Goal: Information Seeking & Learning: Learn about a topic

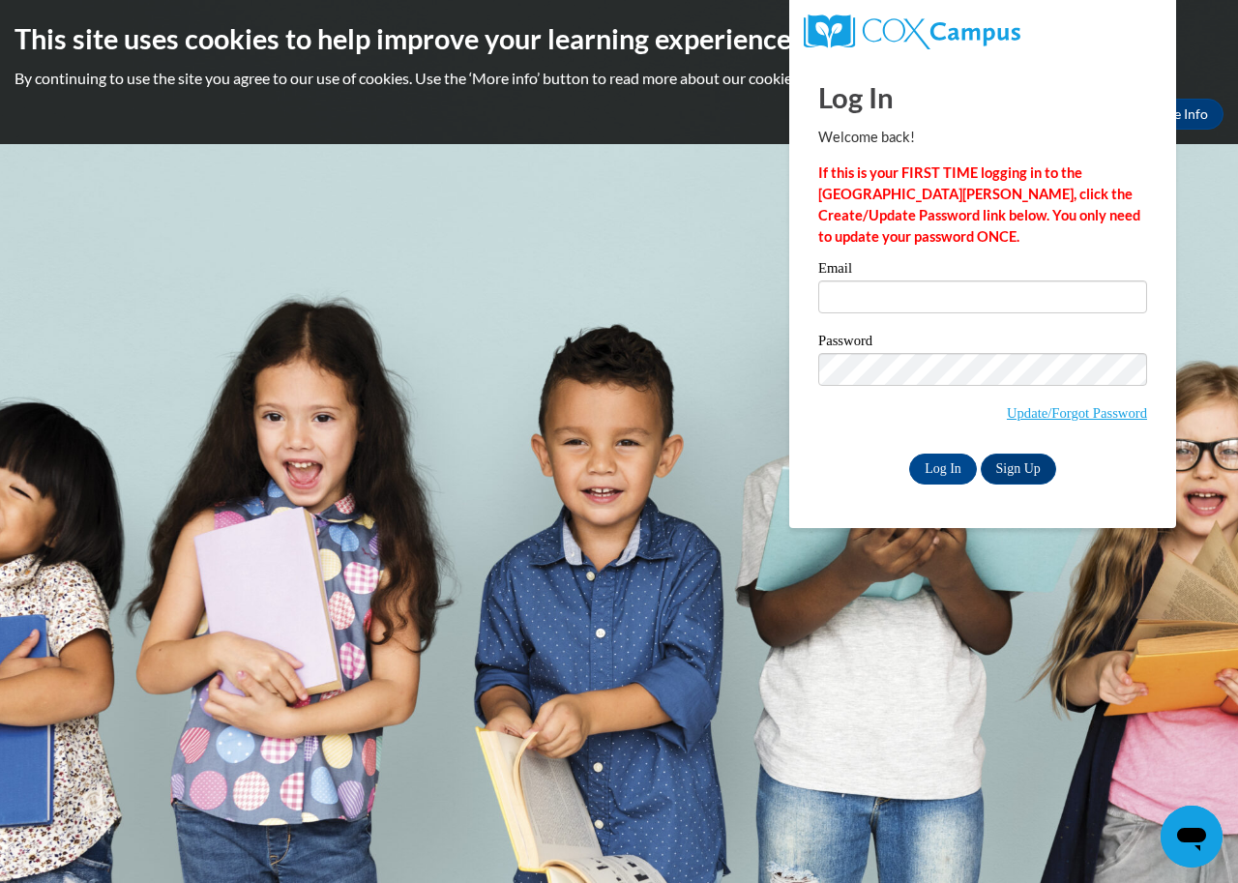
click at [986, 283] on div "Email" at bounding box center [983, 294] width 329 height 67
click at [971, 286] on input "Email" at bounding box center [983, 297] width 329 height 33
type input "KCrawford0955@stu.southernregional.edu"
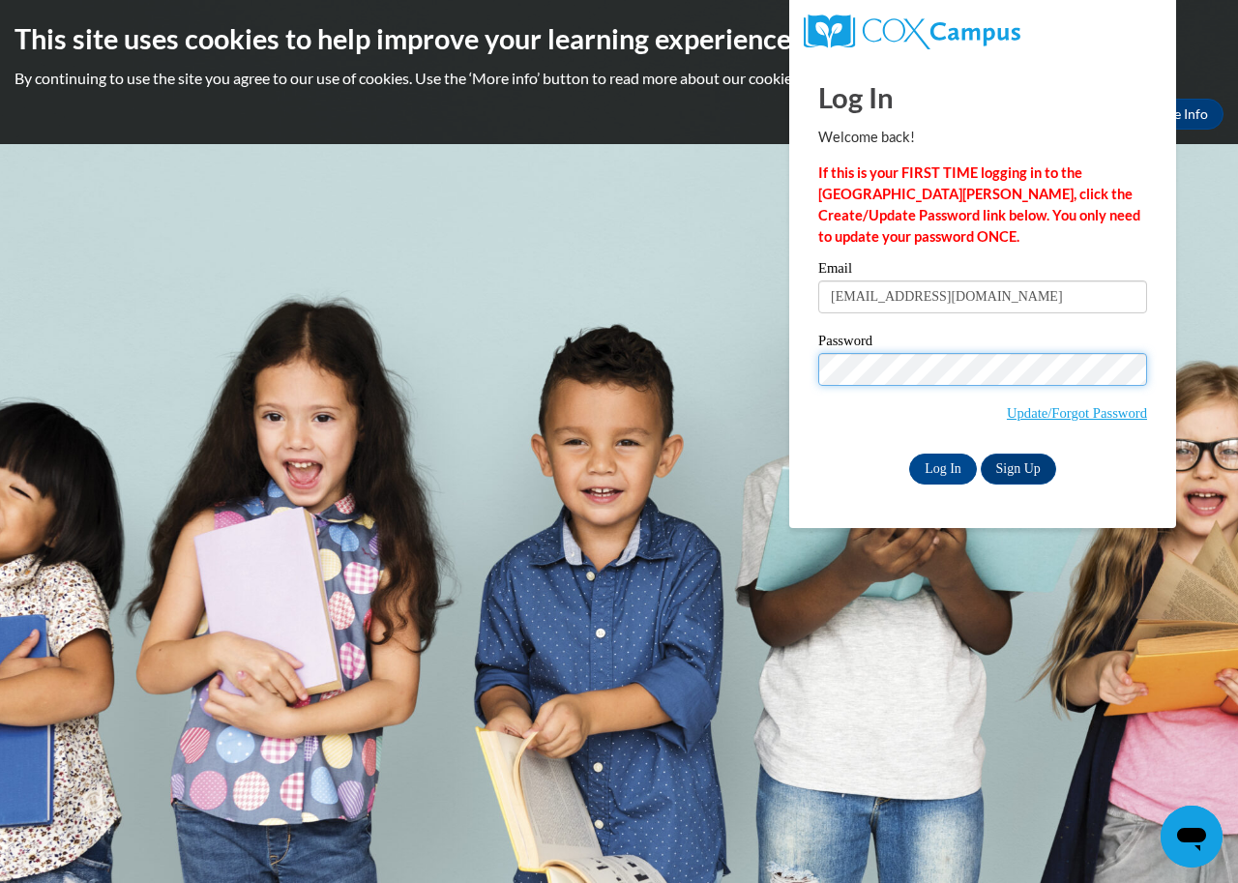
click at [909, 454] on input "Log In" at bounding box center [943, 469] width 68 height 31
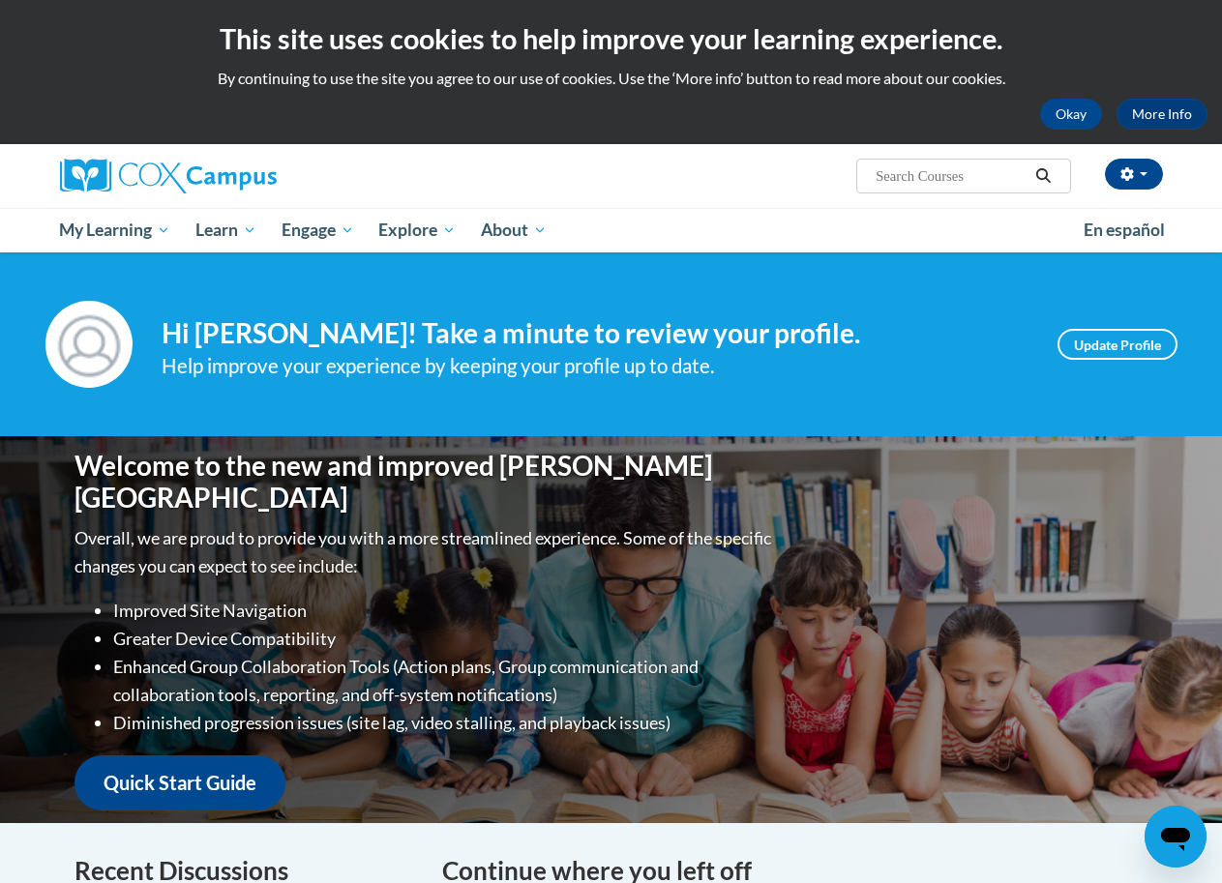
scroll to position [773, 0]
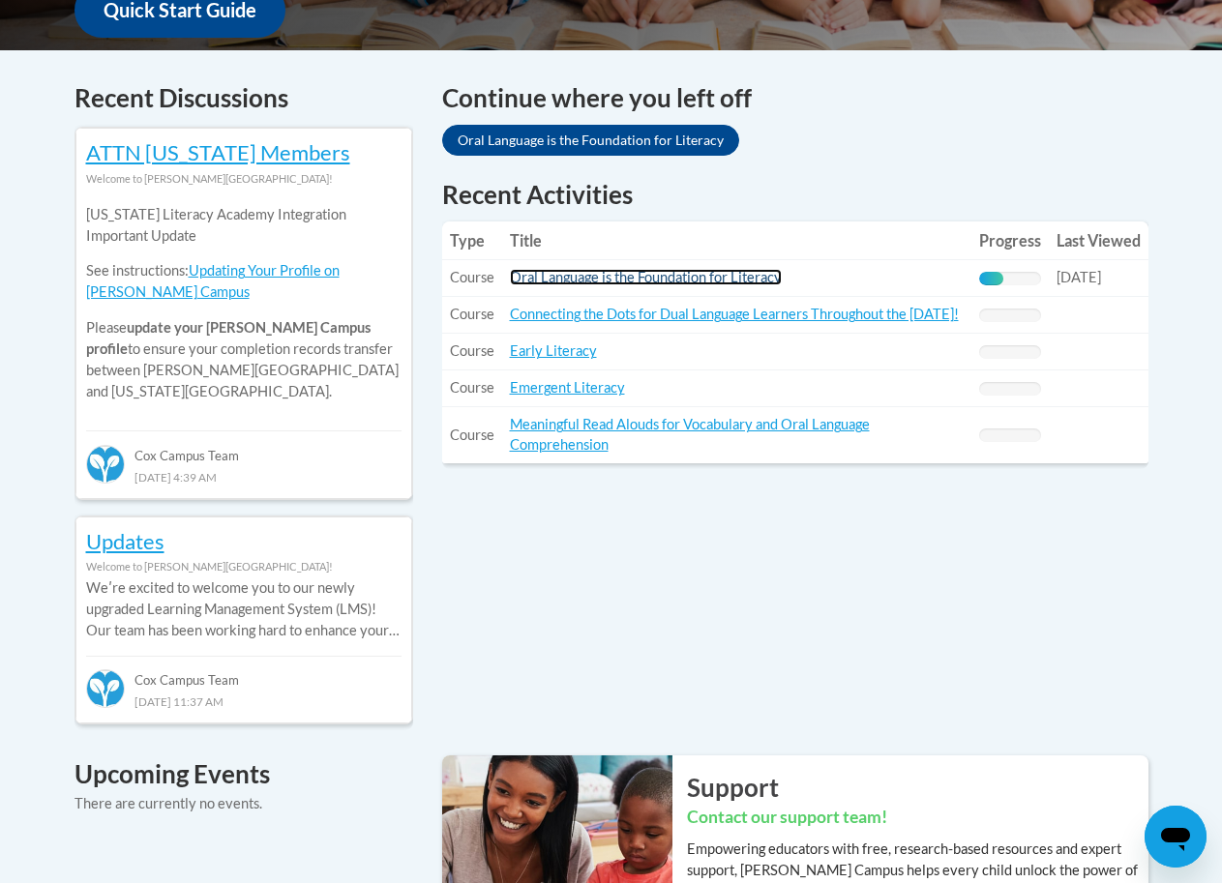
click at [658, 283] on link "Oral Language is the Foundation for Literacy" at bounding box center [646, 277] width 272 height 16
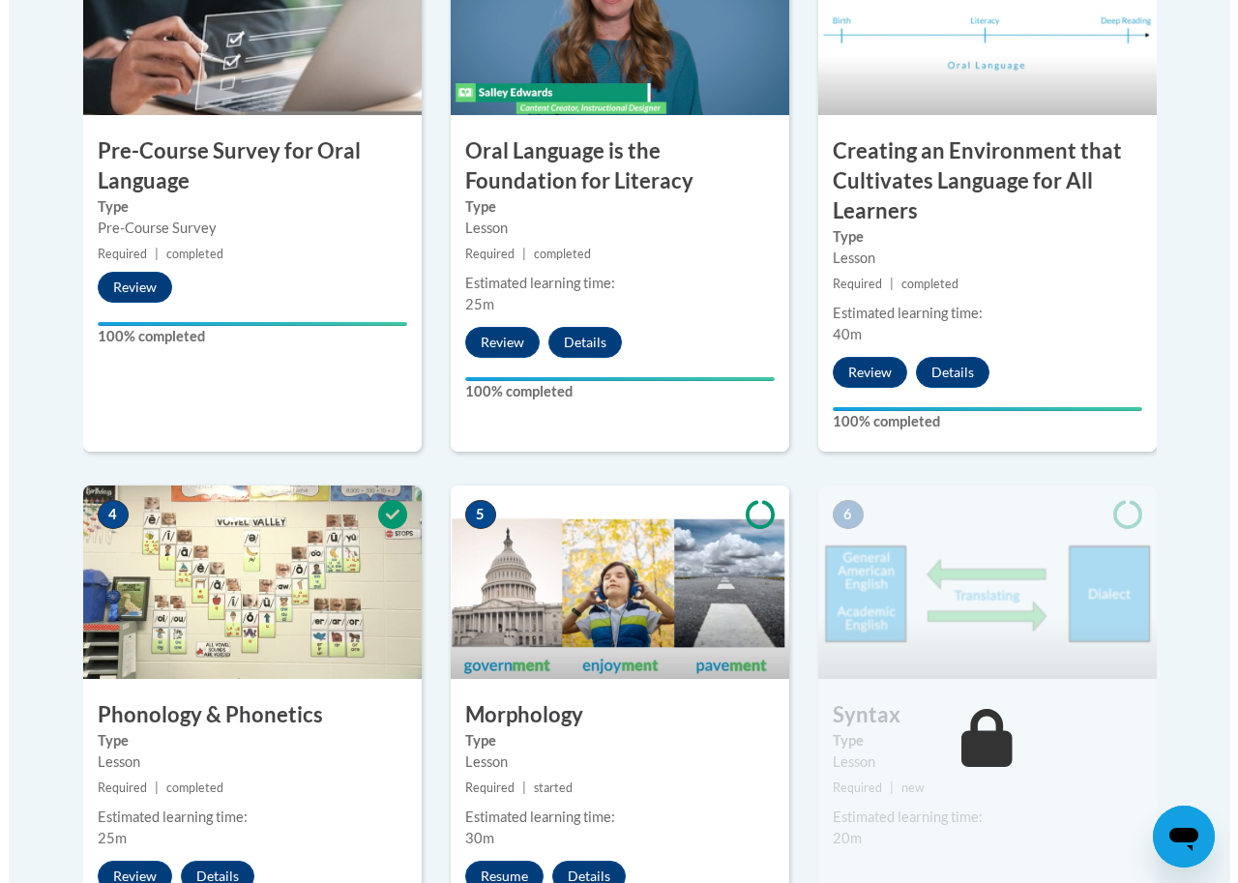
scroll to position [1546, 0]
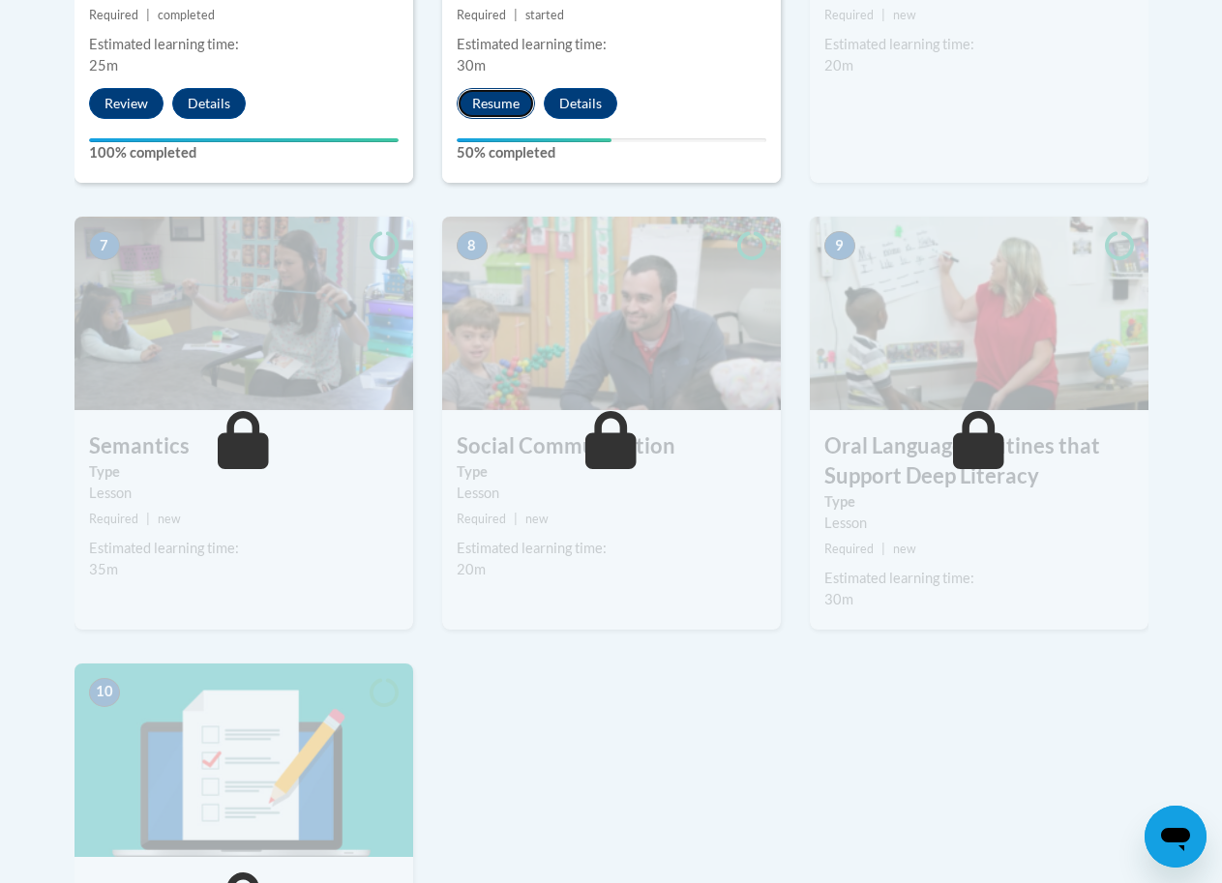
click at [471, 100] on button "Resume" at bounding box center [496, 103] width 78 height 31
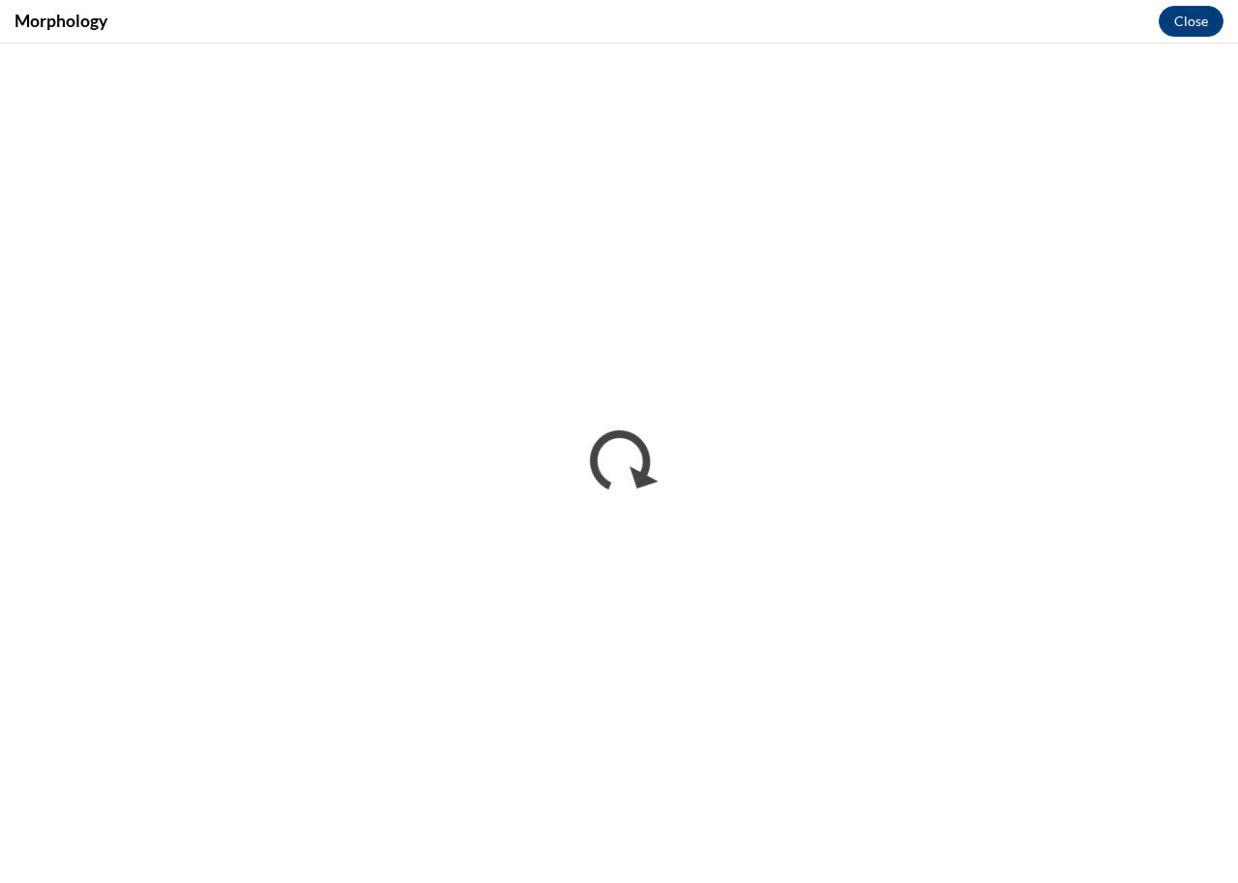
scroll to position [0, 0]
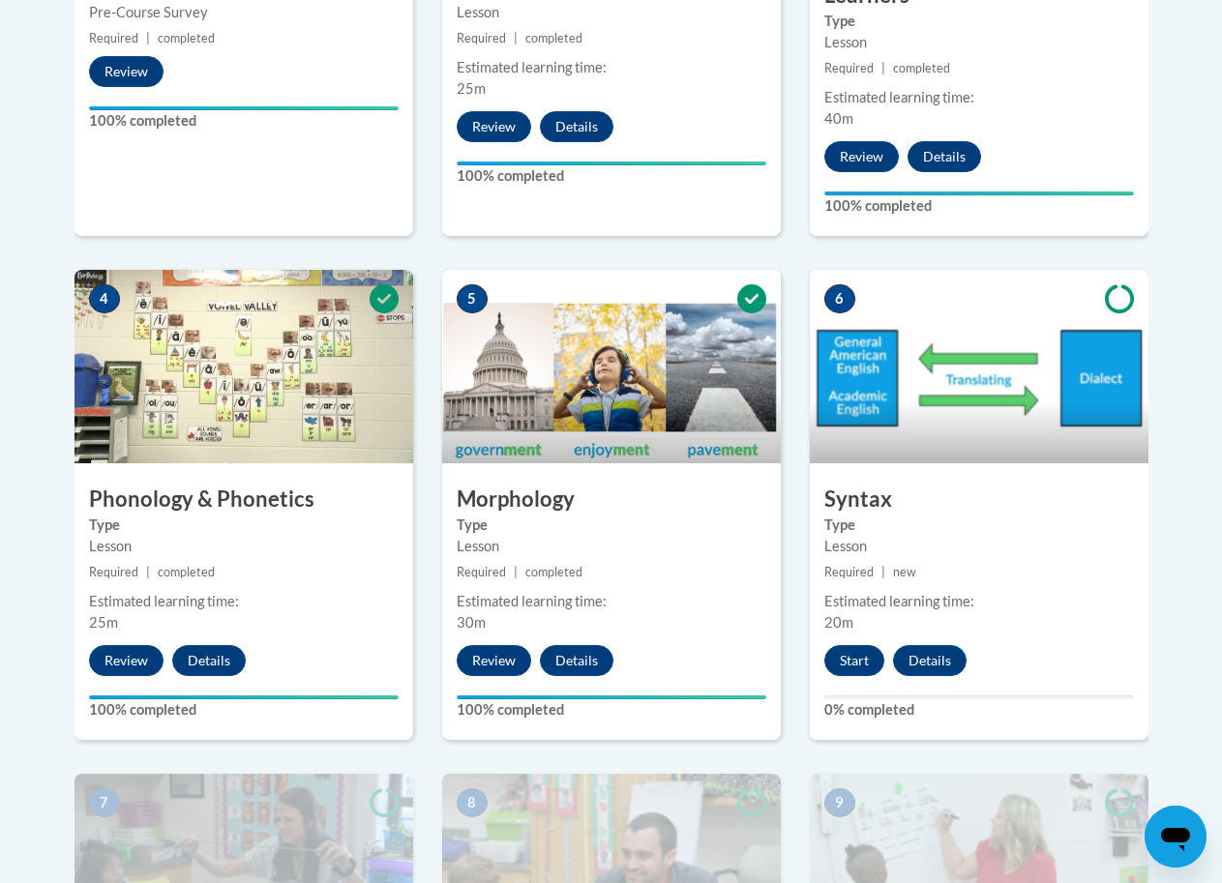
scroll to position [1028, 0]
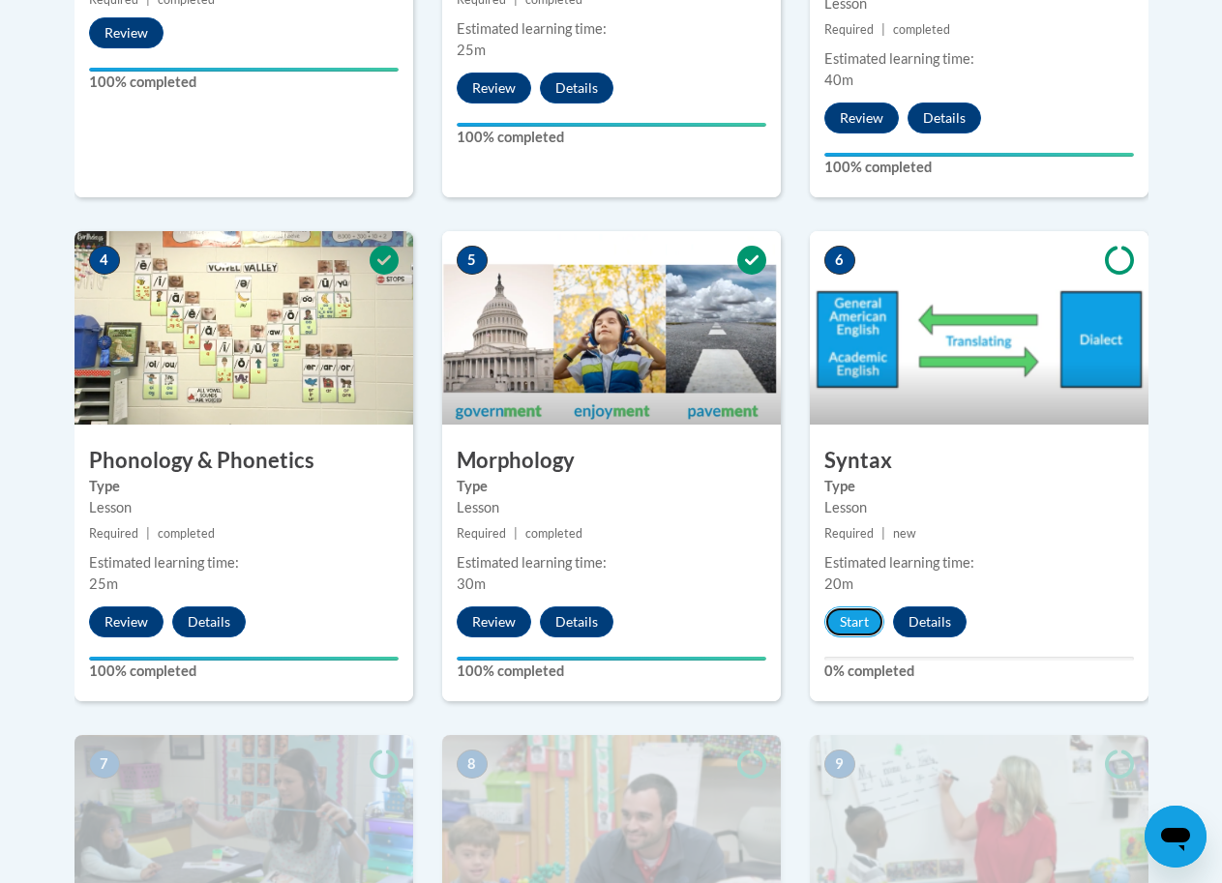
drag, startPoint x: 841, startPoint y: 627, endPoint x: 844, endPoint y: 495, distance: 131.6
click at [843, 621] on button "Start" at bounding box center [854, 622] width 60 height 31
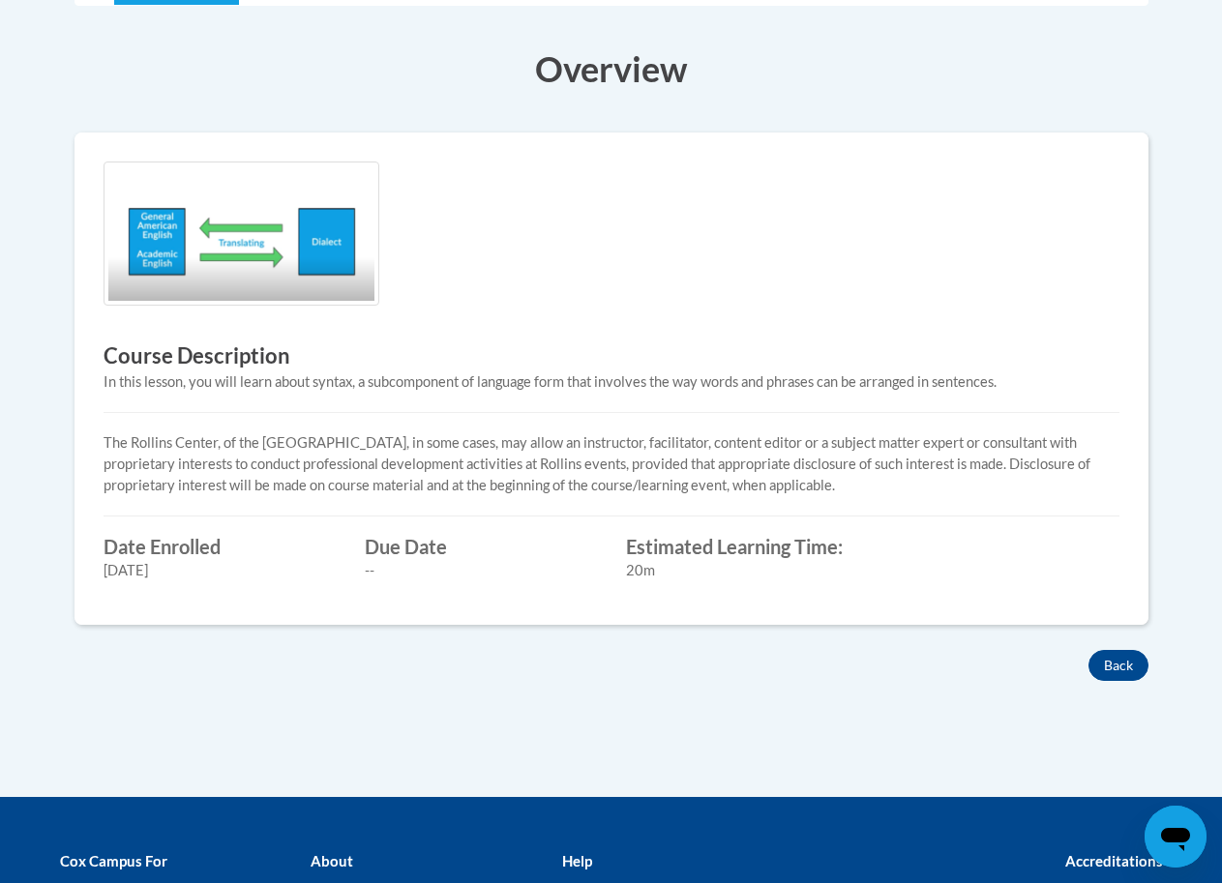
scroll to position [487, 0]
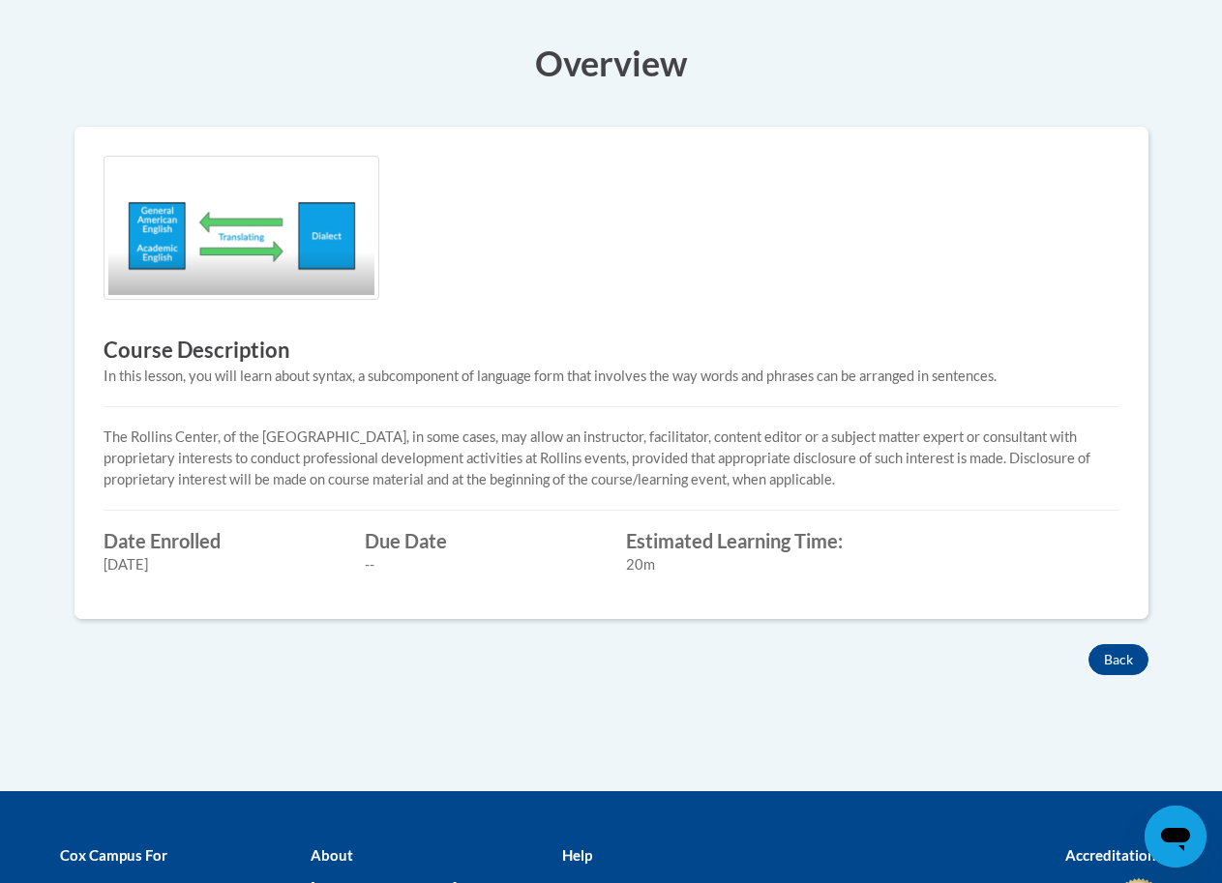
click at [171, 265] on img at bounding box center [242, 228] width 276 height 144
click at [1111, 658] on button "Back" at bounding box center [1118, 659] width 60 height 31
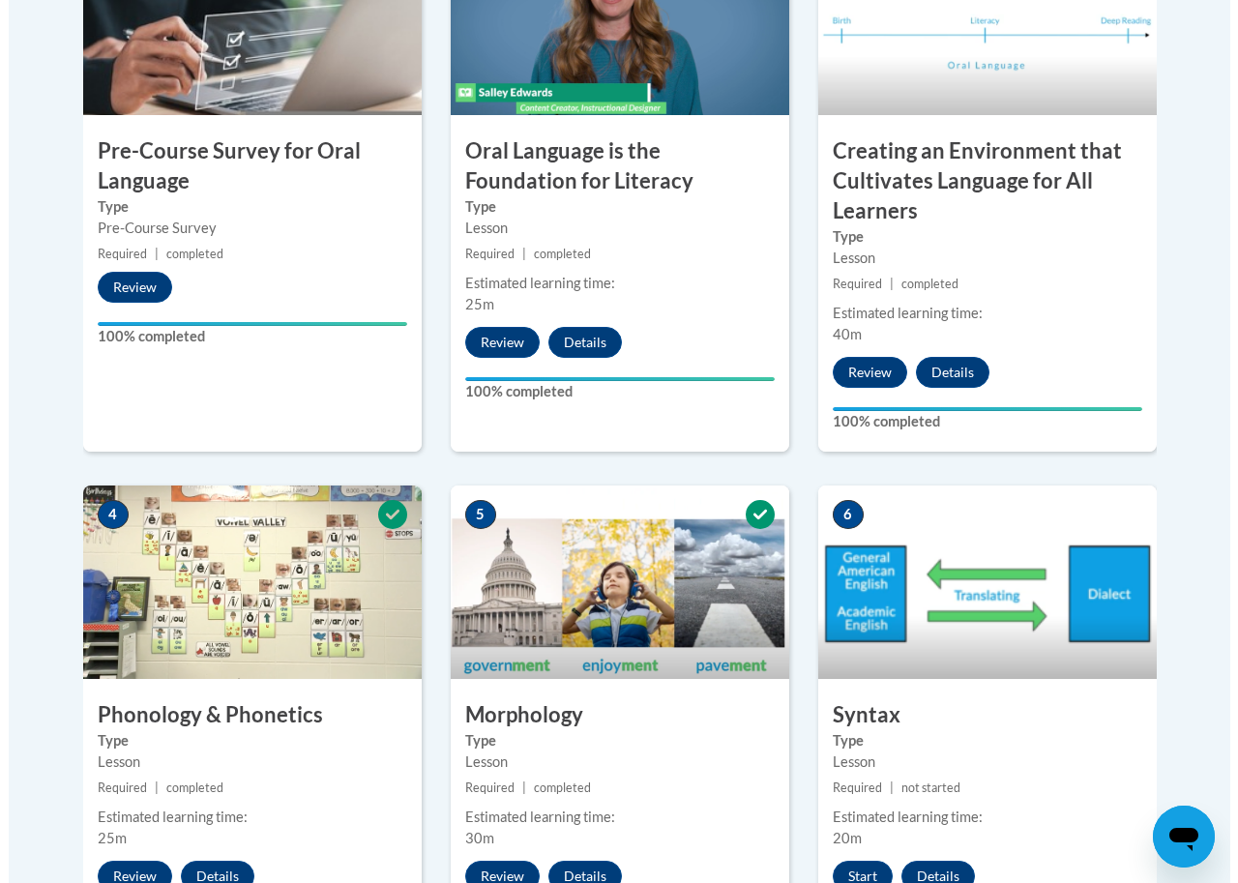
scroll to position [1030, 0]
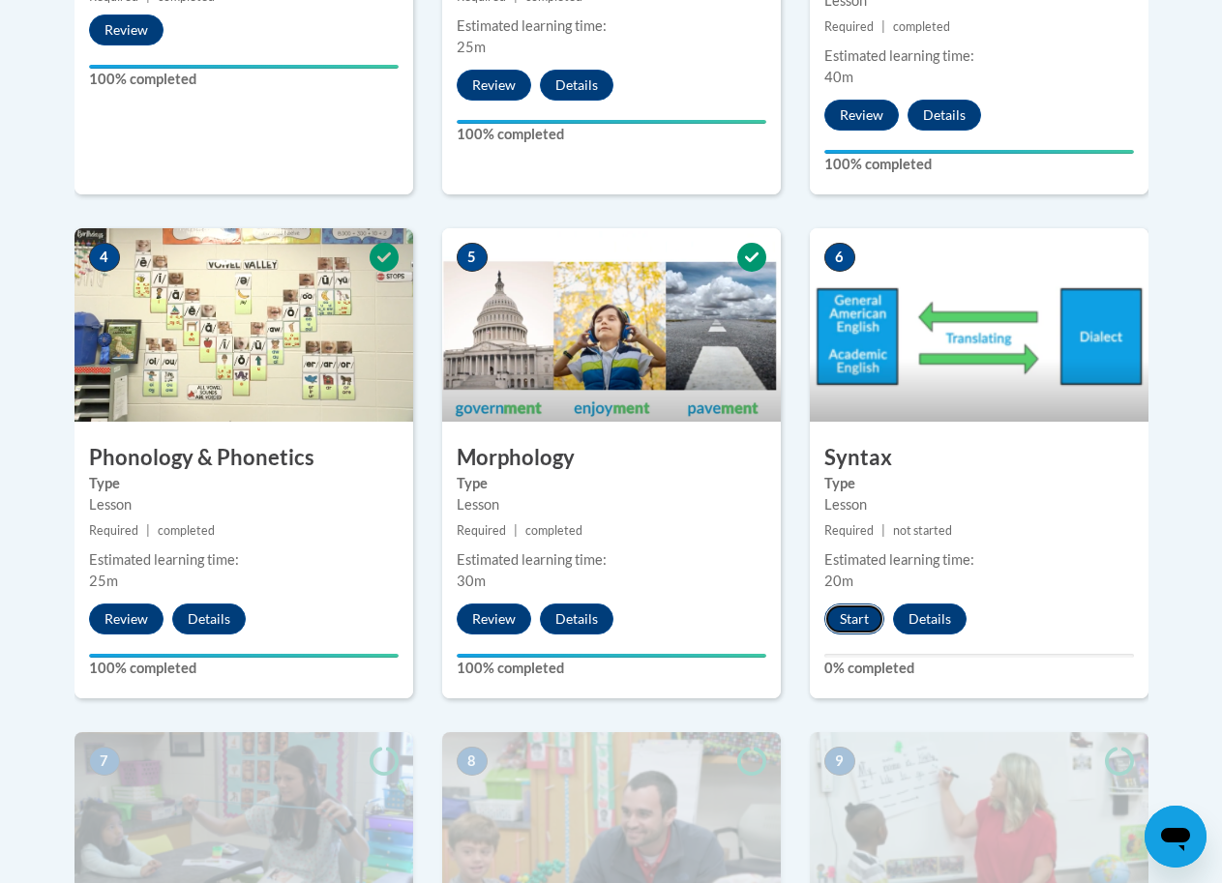
click at [839, 619] on button "Start" at bounding box center [854, 619] width 60 height 31
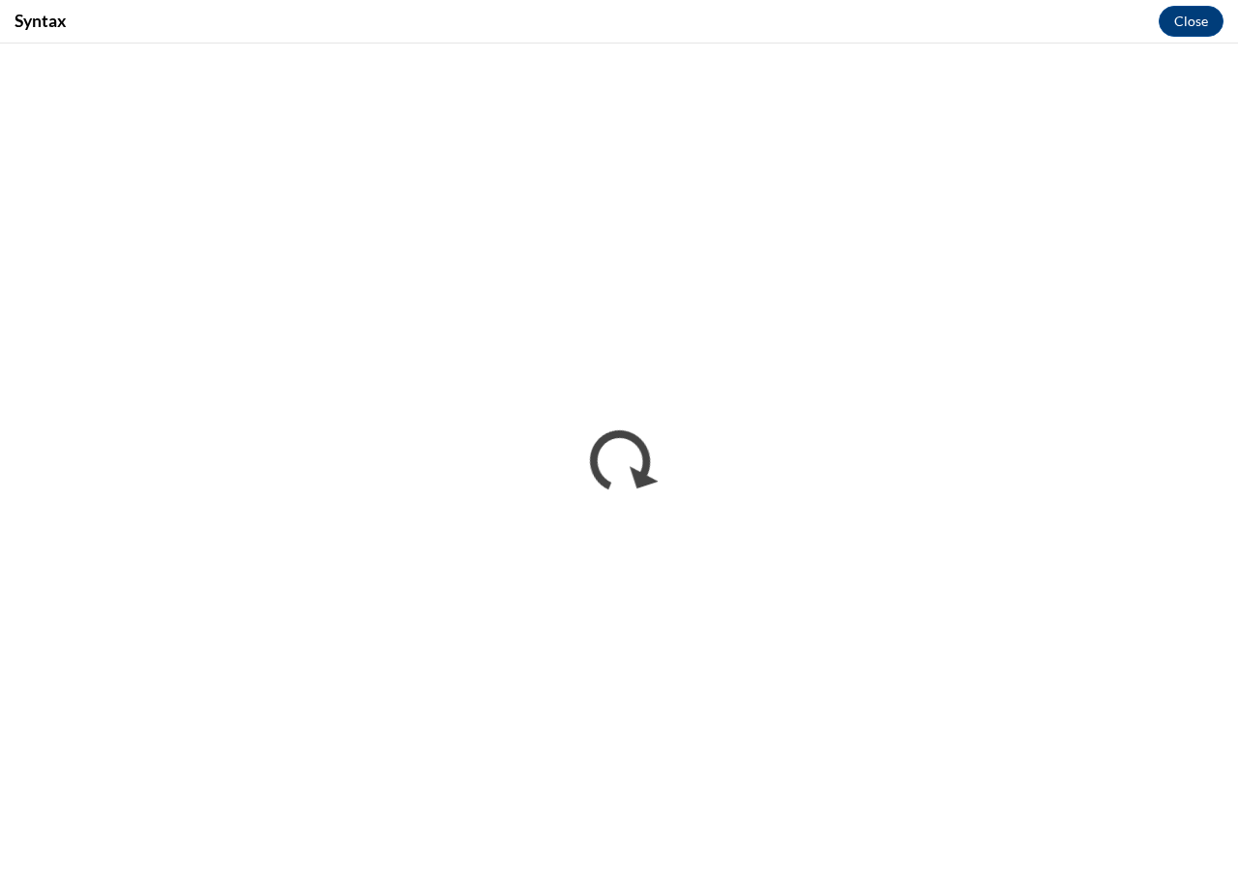
scroll to position [0, 0]
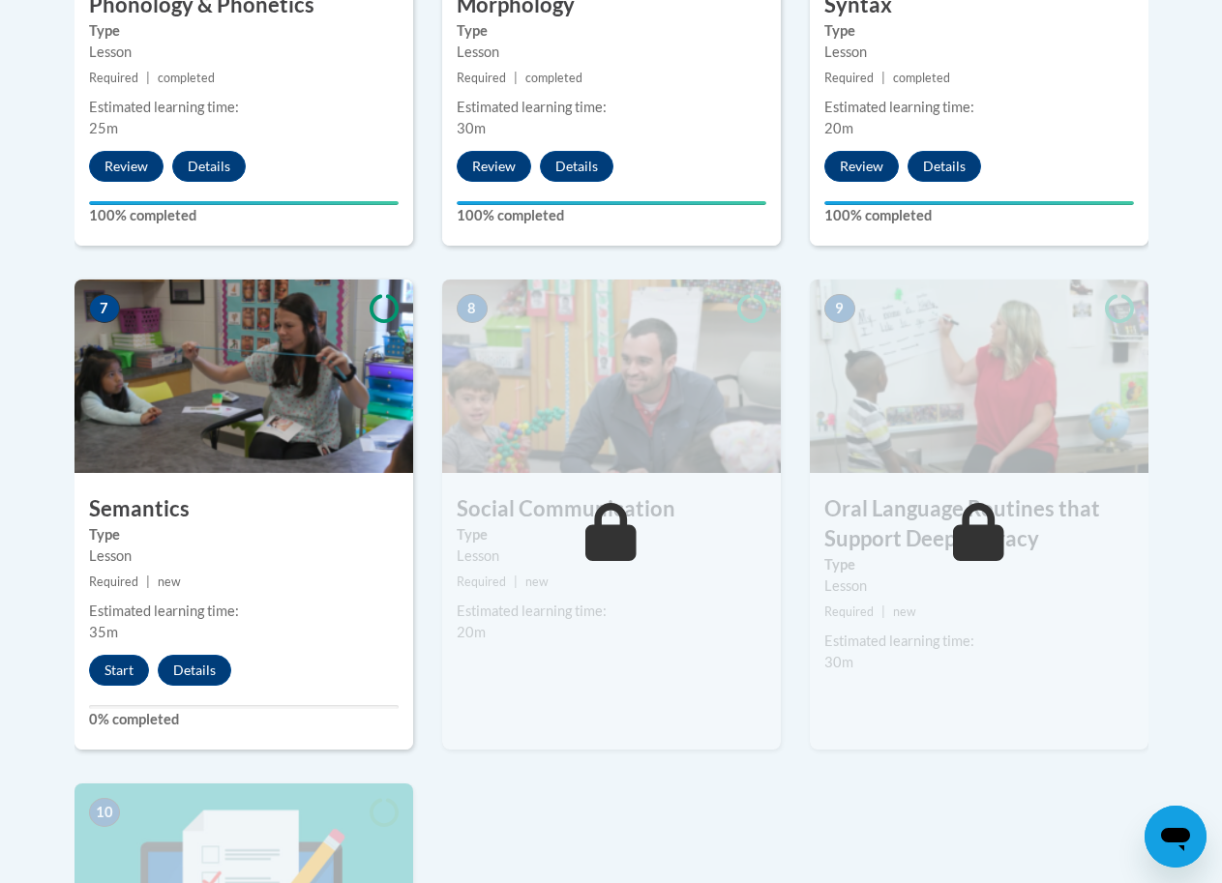
scroll to position [1658, 0]
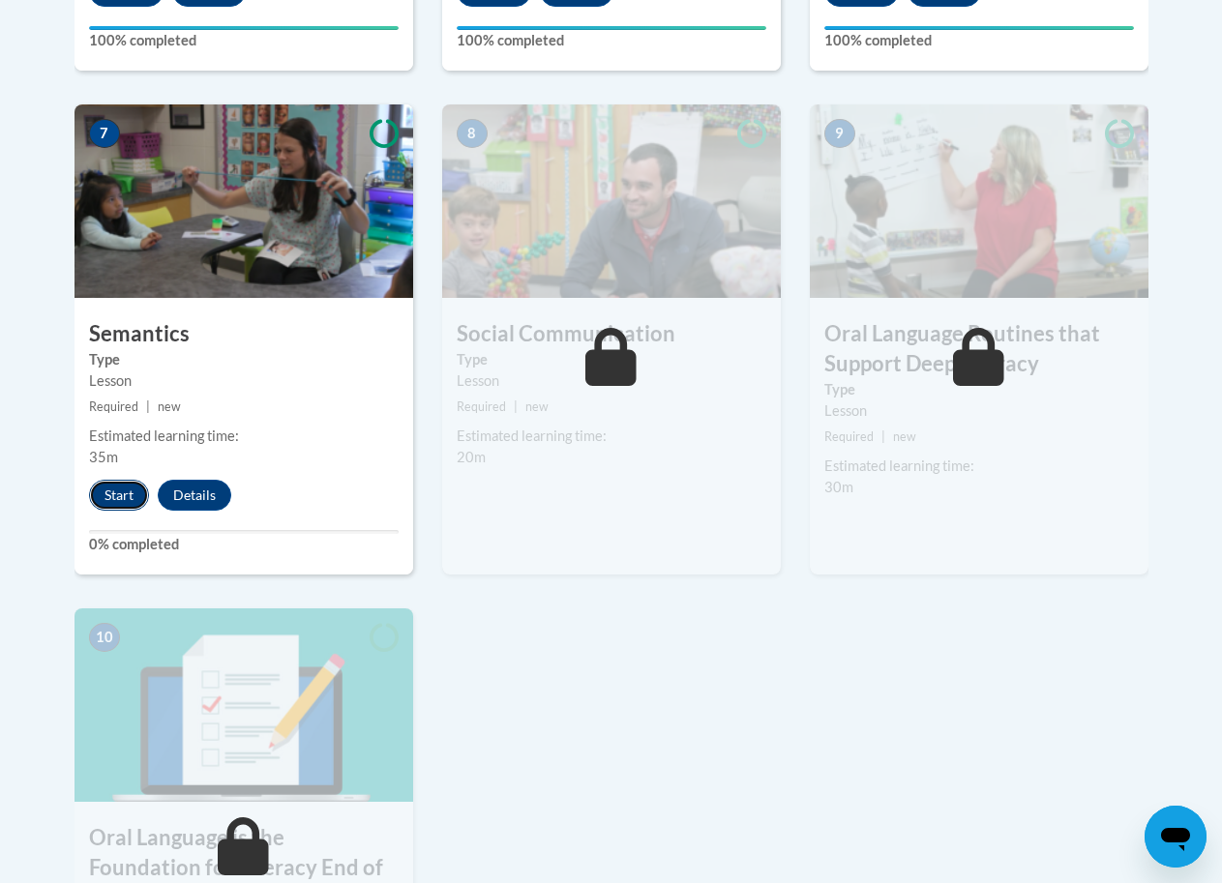
click at [124, 491] on button "Start" at bounding box center [119, 495] width 60 height 31
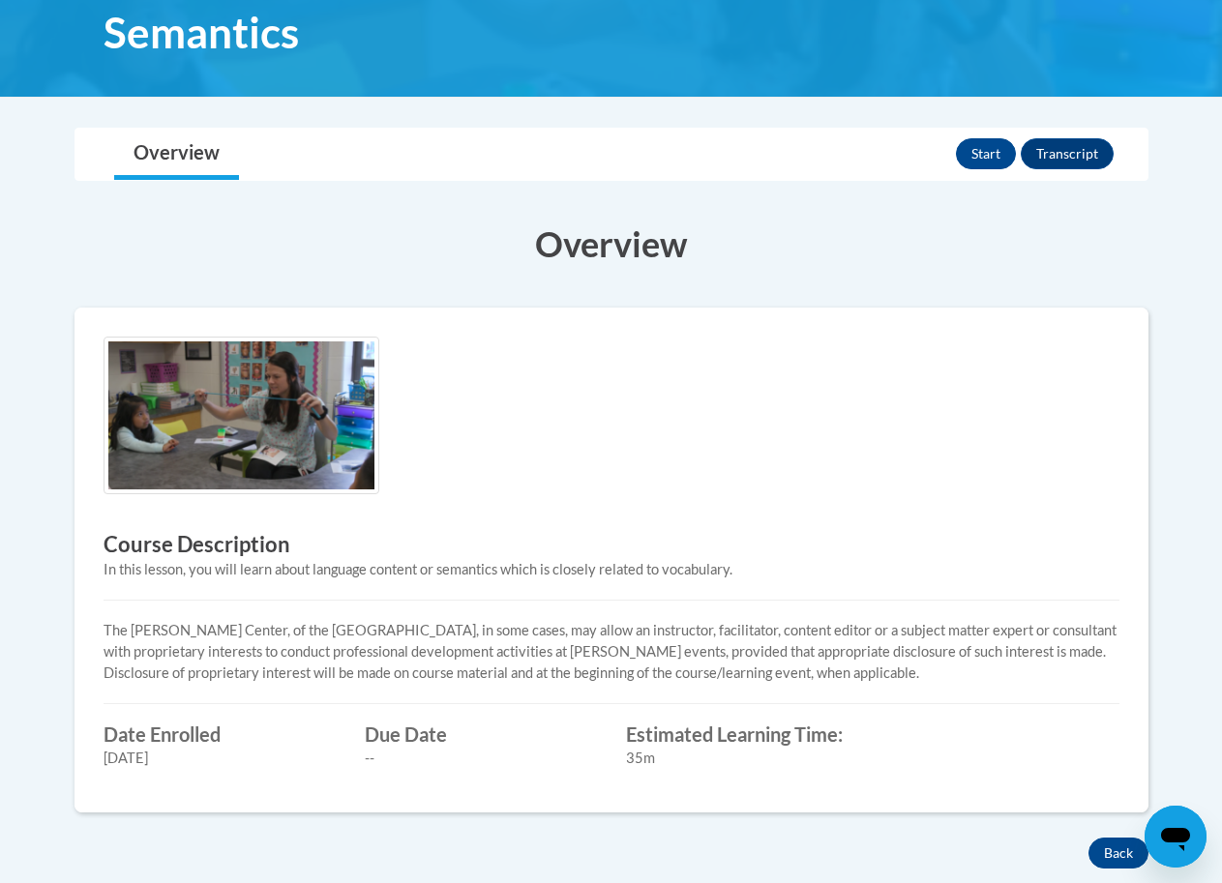
scroll to position [320, 0]
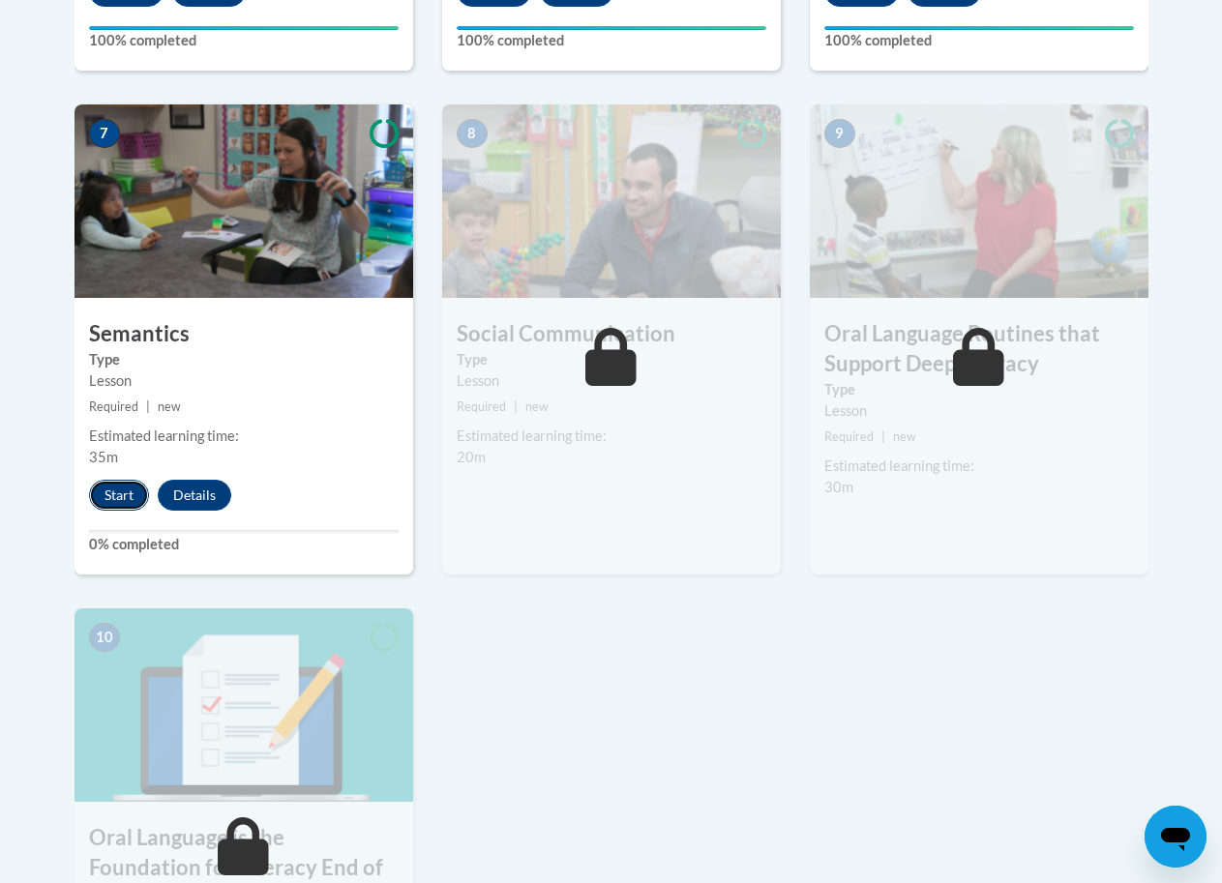
click at [125, 491] on button "Start" at bounding box center [119, 495] width 60 height 31
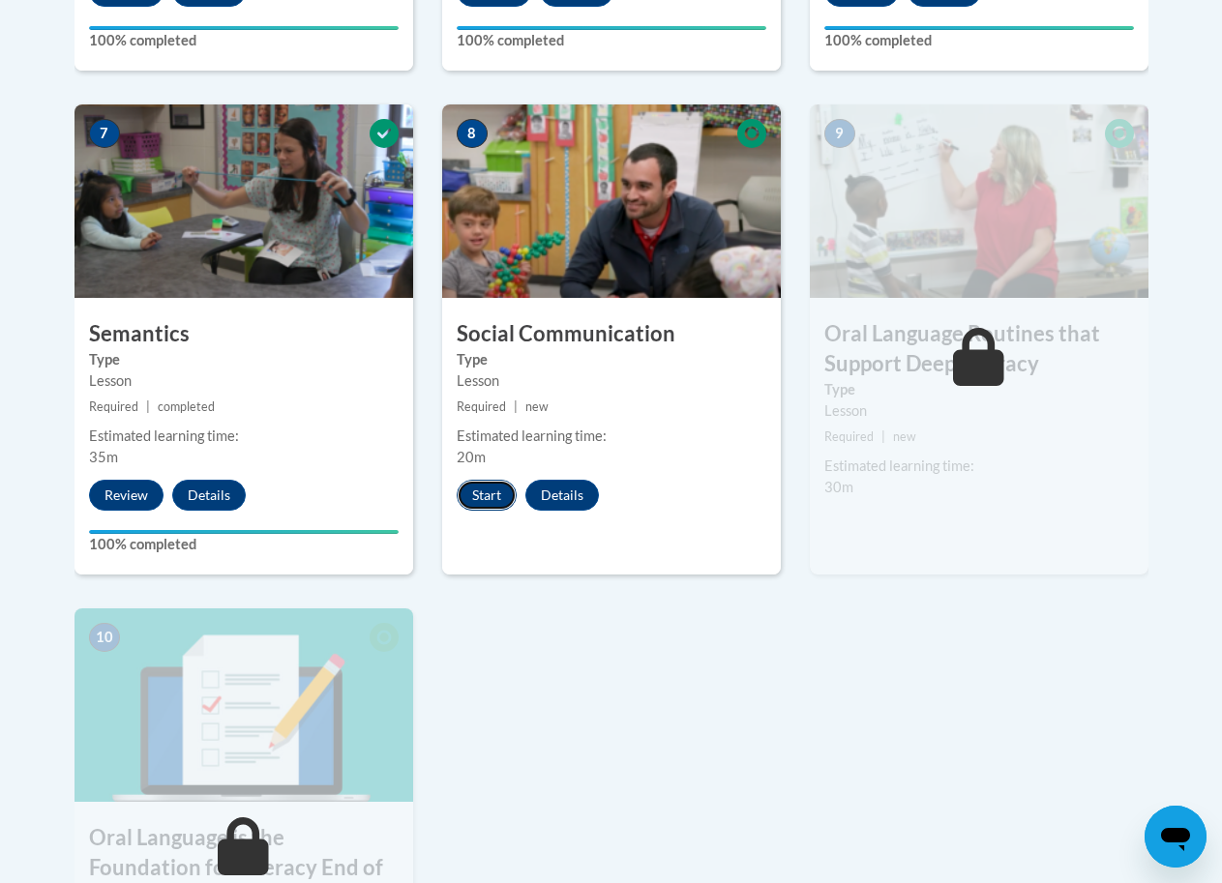
click at [501, 494] on button "Start" at bounding box center [487, 495] width 60 height 31
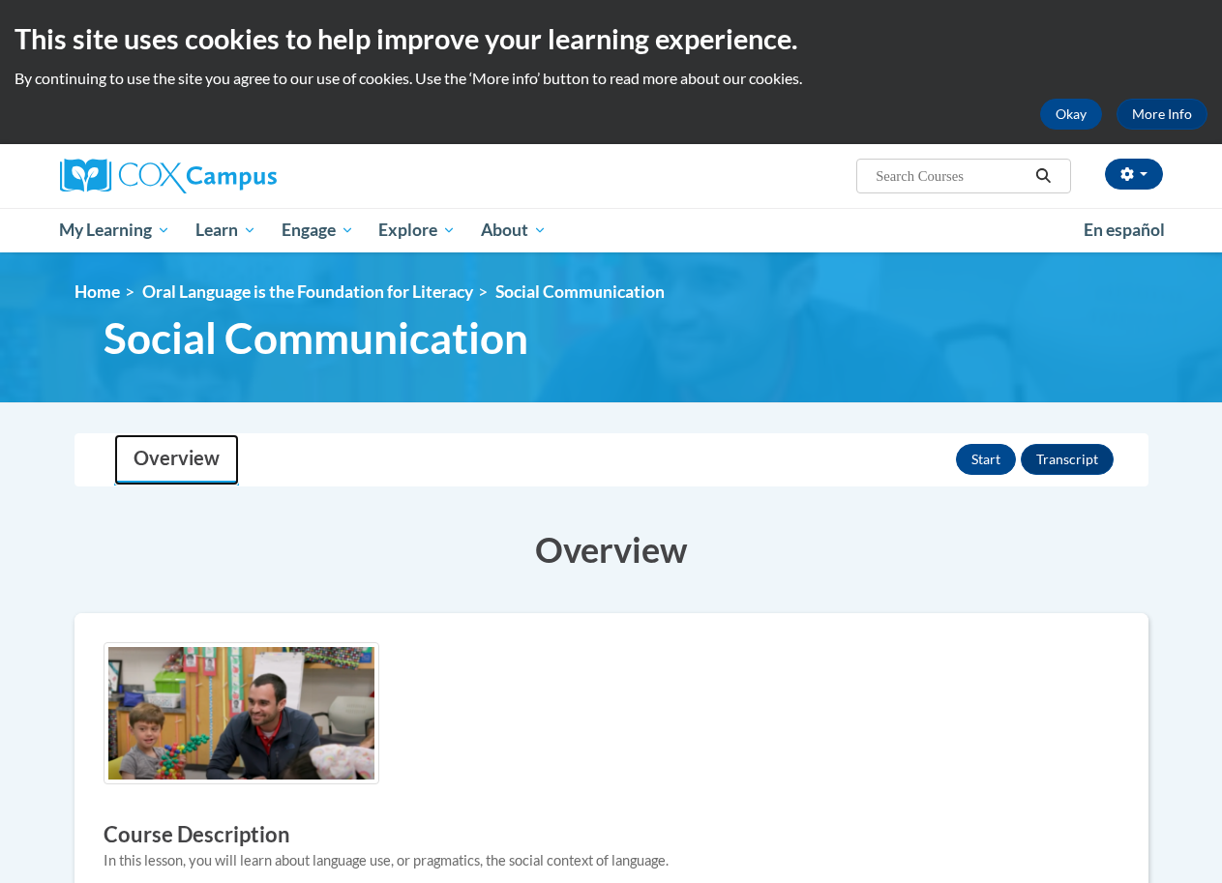
click at [181, 468] on link "Overview" at bounding box center [176, 459] width 125 height 51
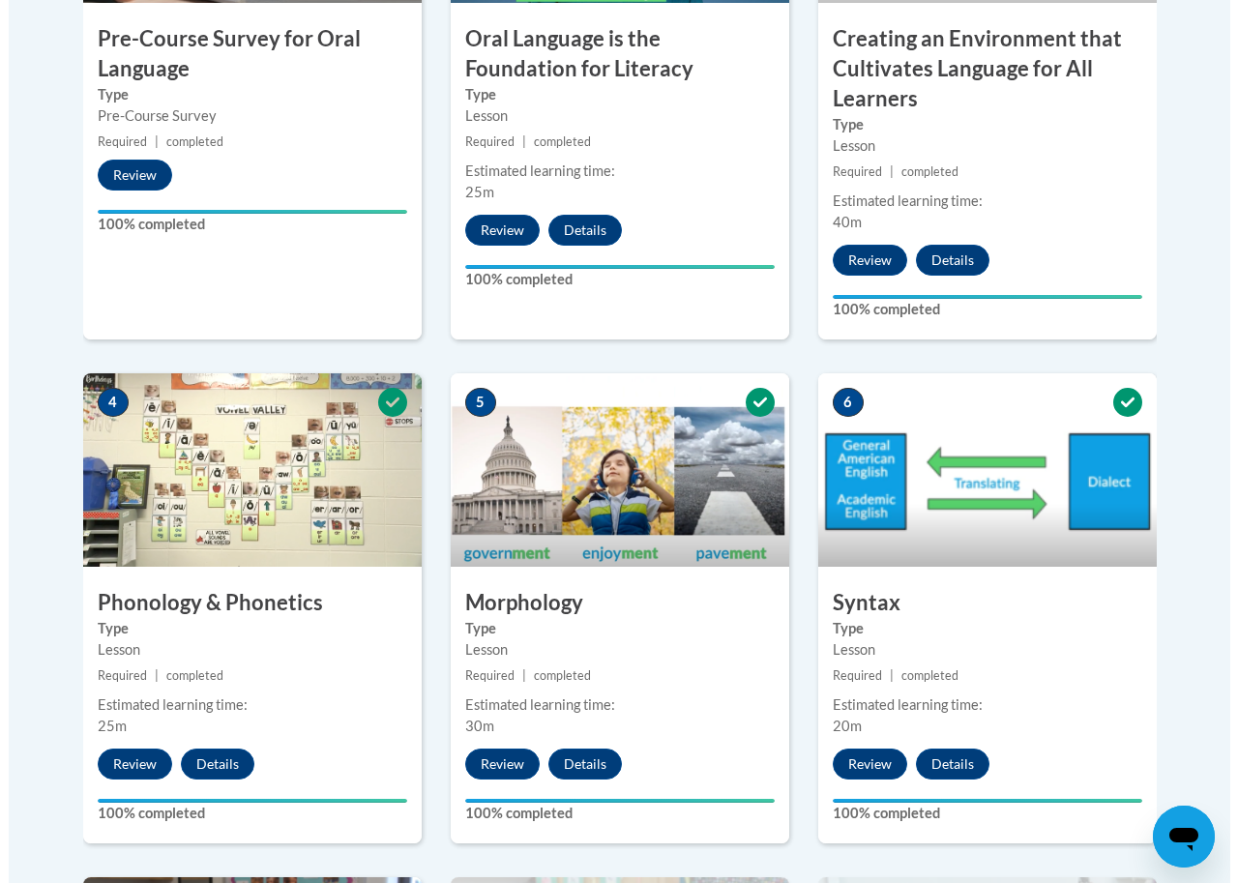
scroll to position [1658, 0]
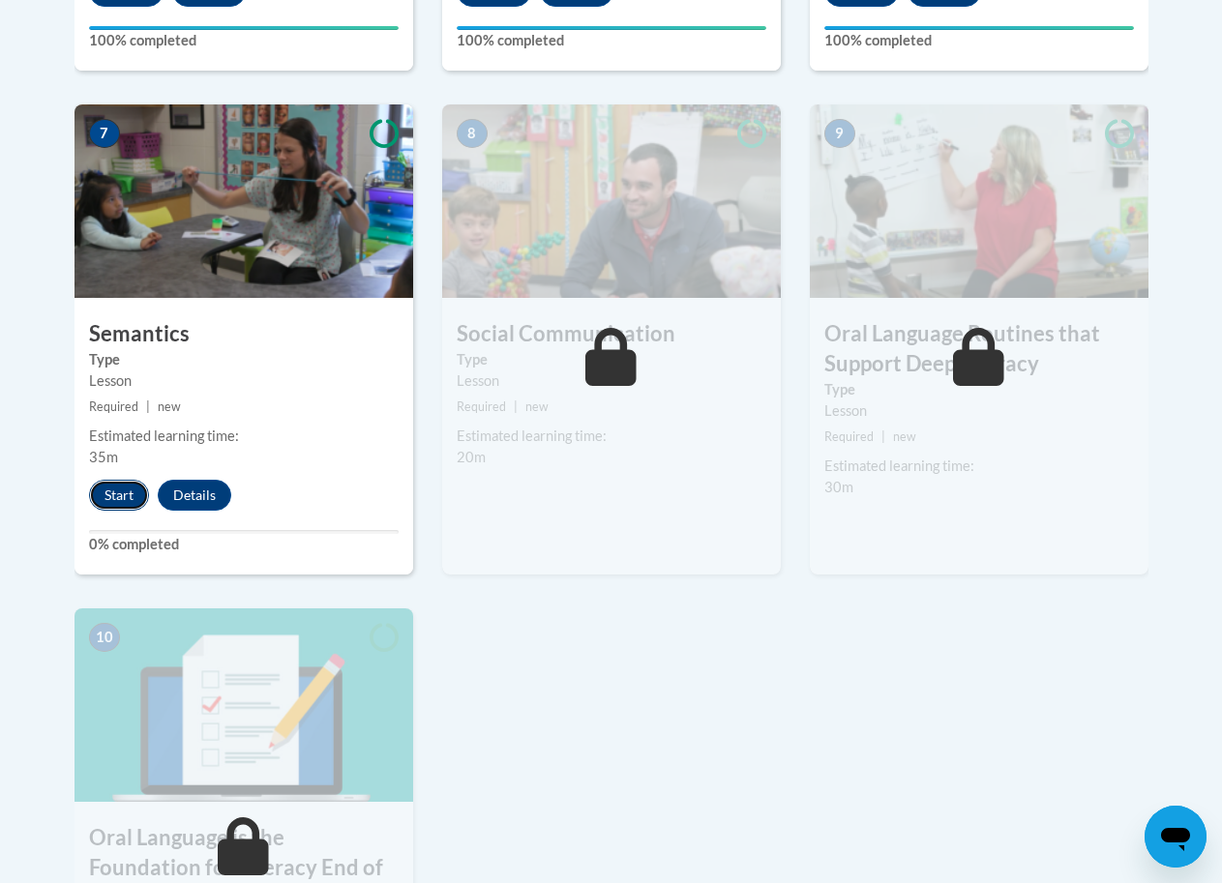
click at [132, 493] on button "Start" at bounding box center [119, 495] width 60 height 31
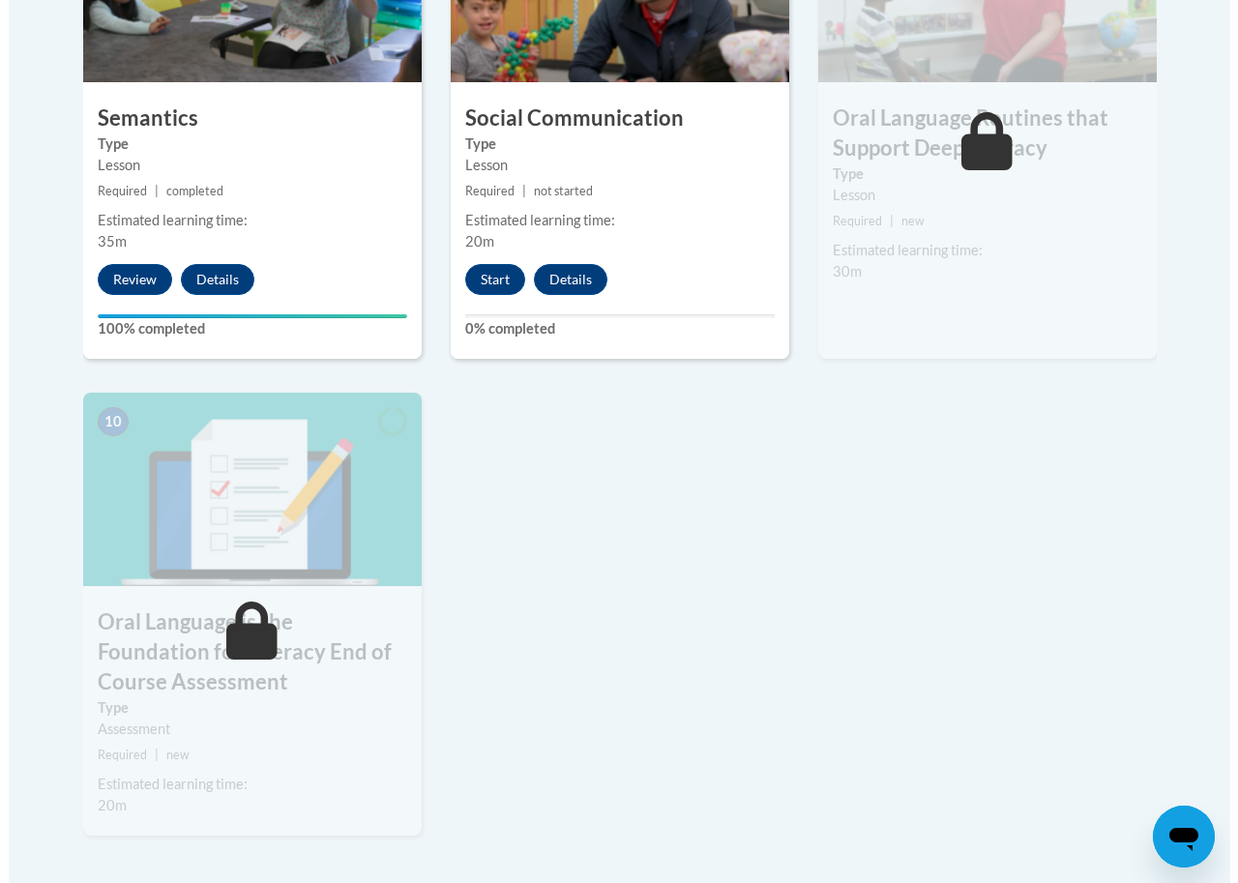
scroll to position [1658, 0]
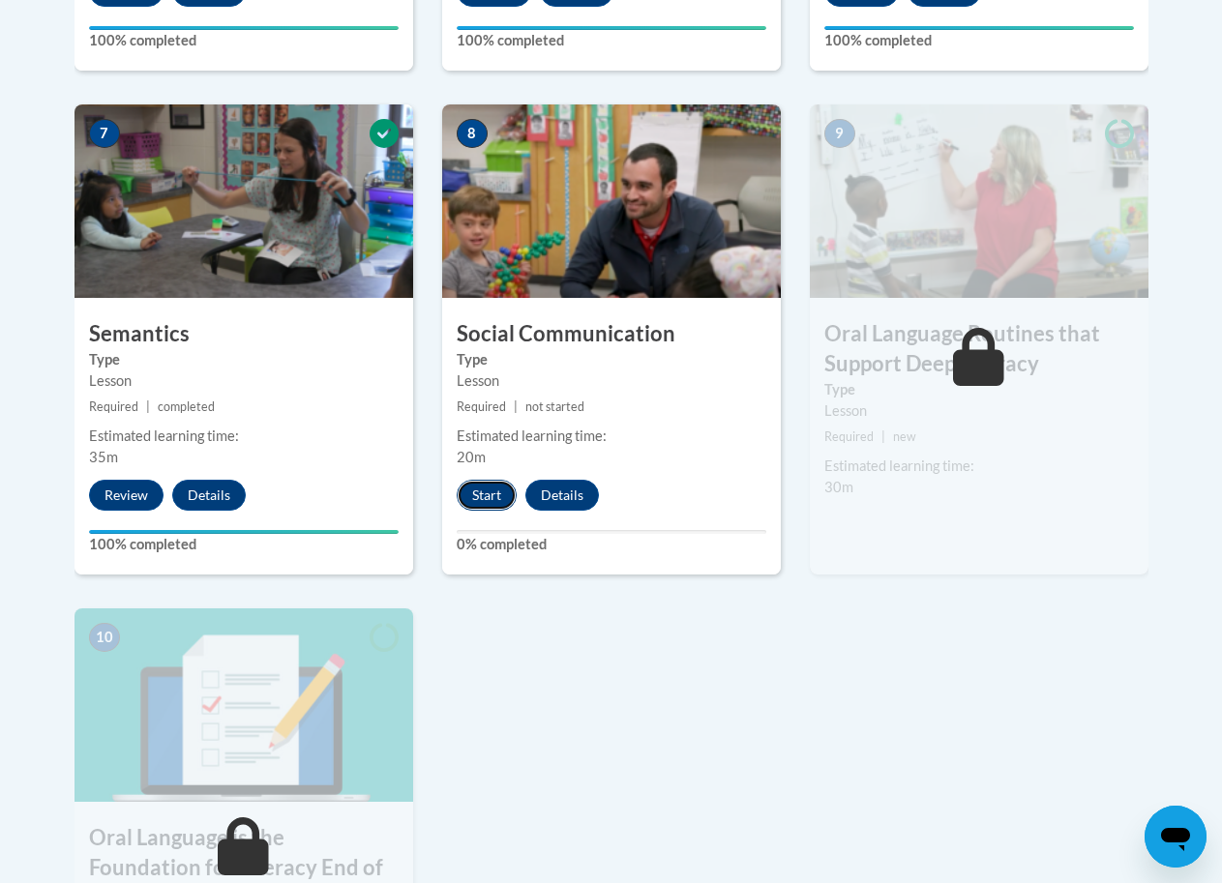
click at [458, 501] on button "Start" at bounding box center [487, 495] width 60 height 31
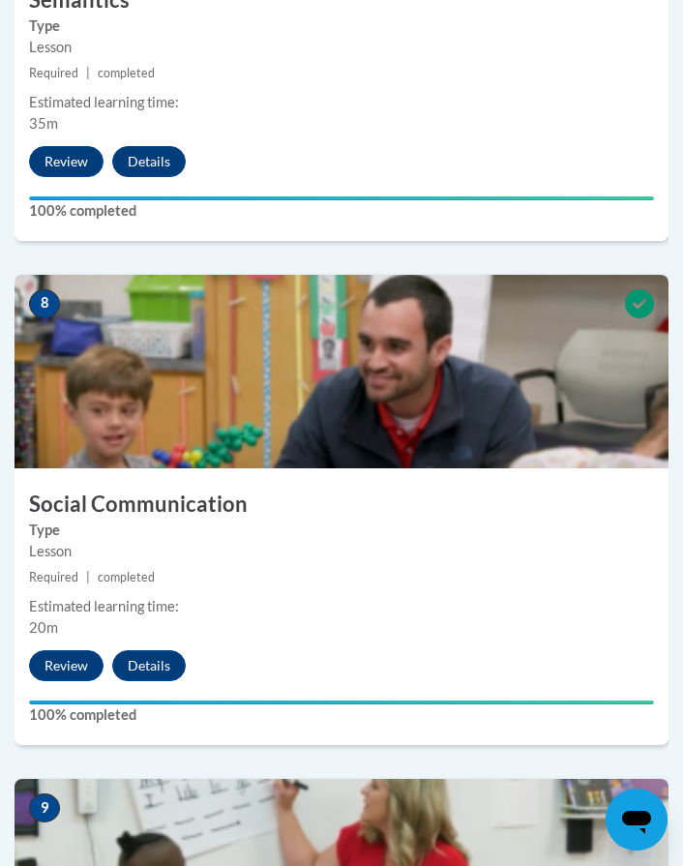
scroll to position [4690, 0]
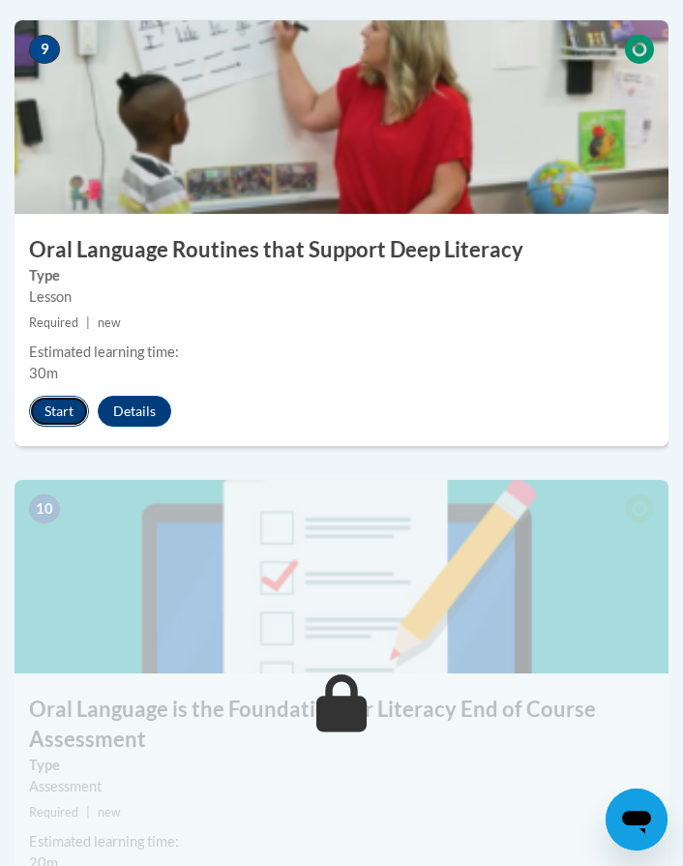
click at [38, 407] on button "Start" at bounding box center [59, 411] width 60 height 31
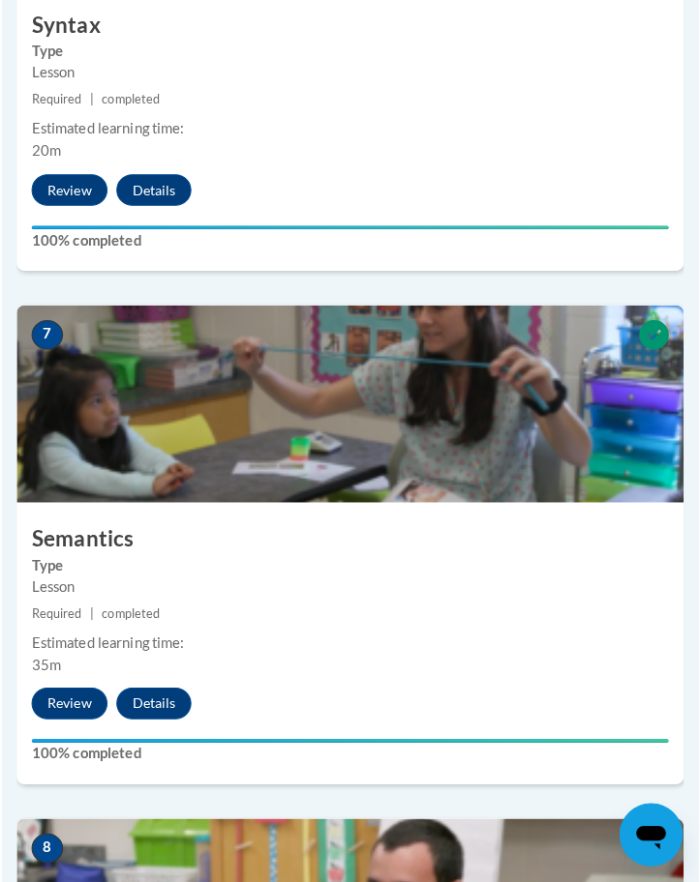
scroll to position [4159, 0]
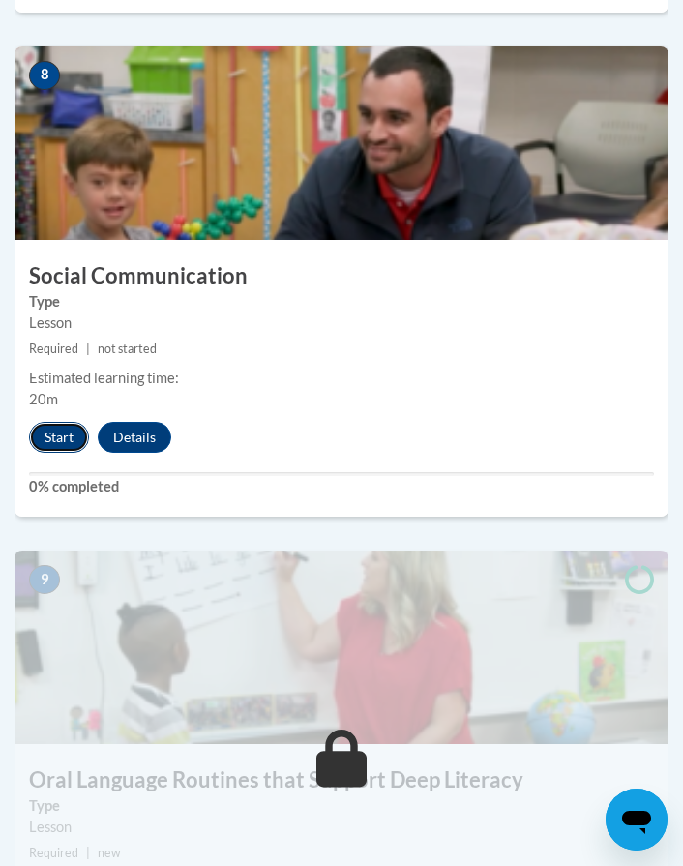
click at [44, 431] on button "Start" at bounding box center [59, 437] width 60 height 31
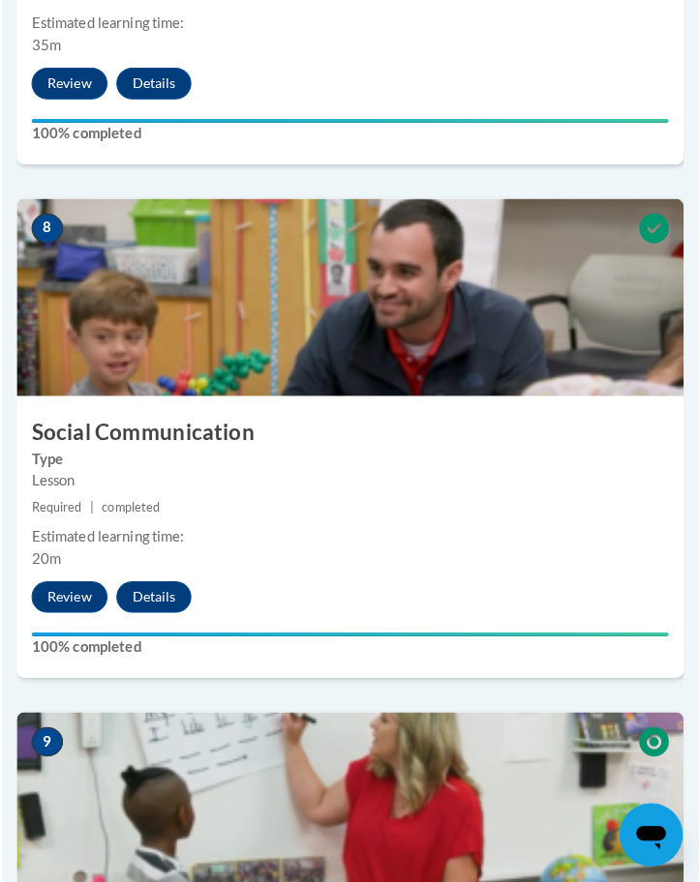
scroll to position [4768, 0]
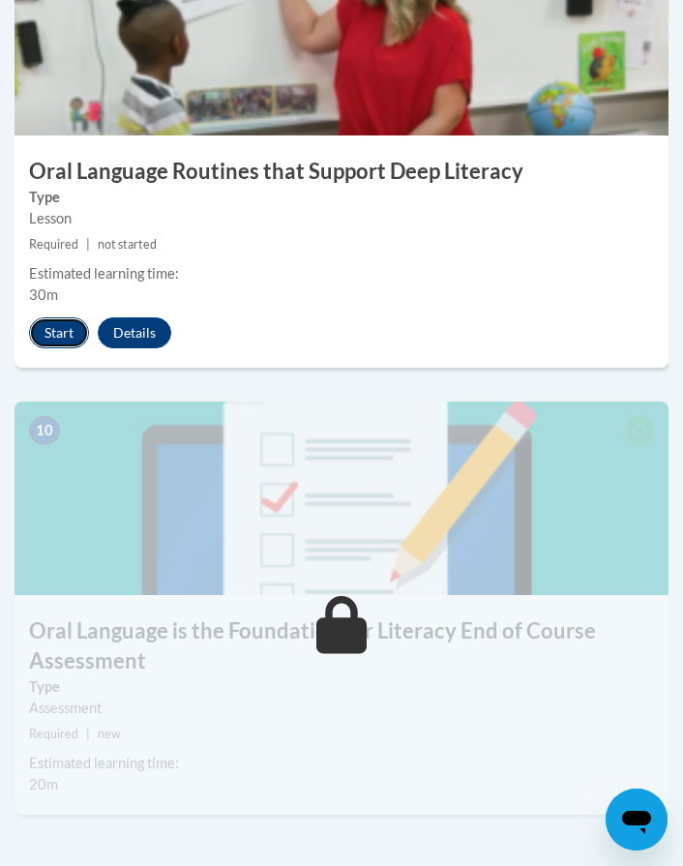
click at [67, 336] on button "Start" at bounding box center [59, 332] width 60 height 31
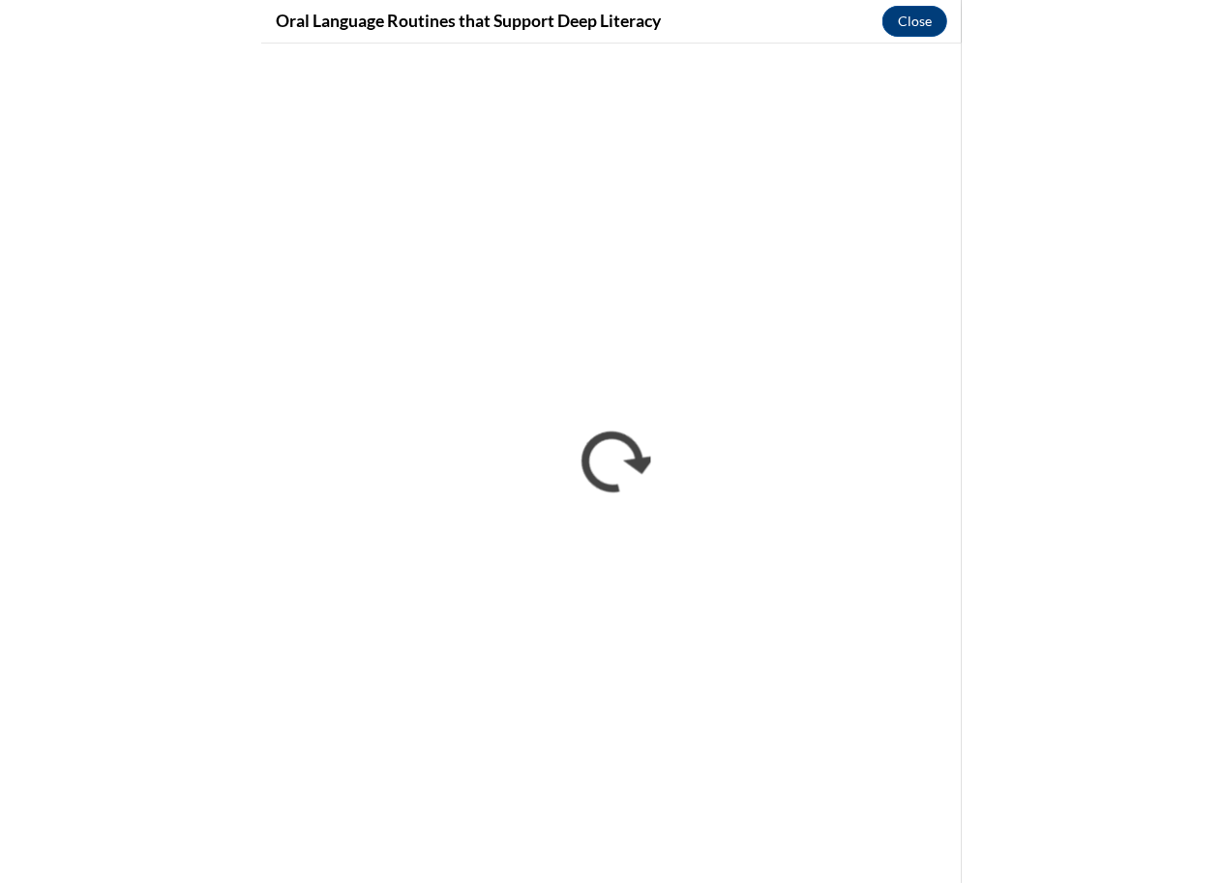
scroll to position [2321, 0]
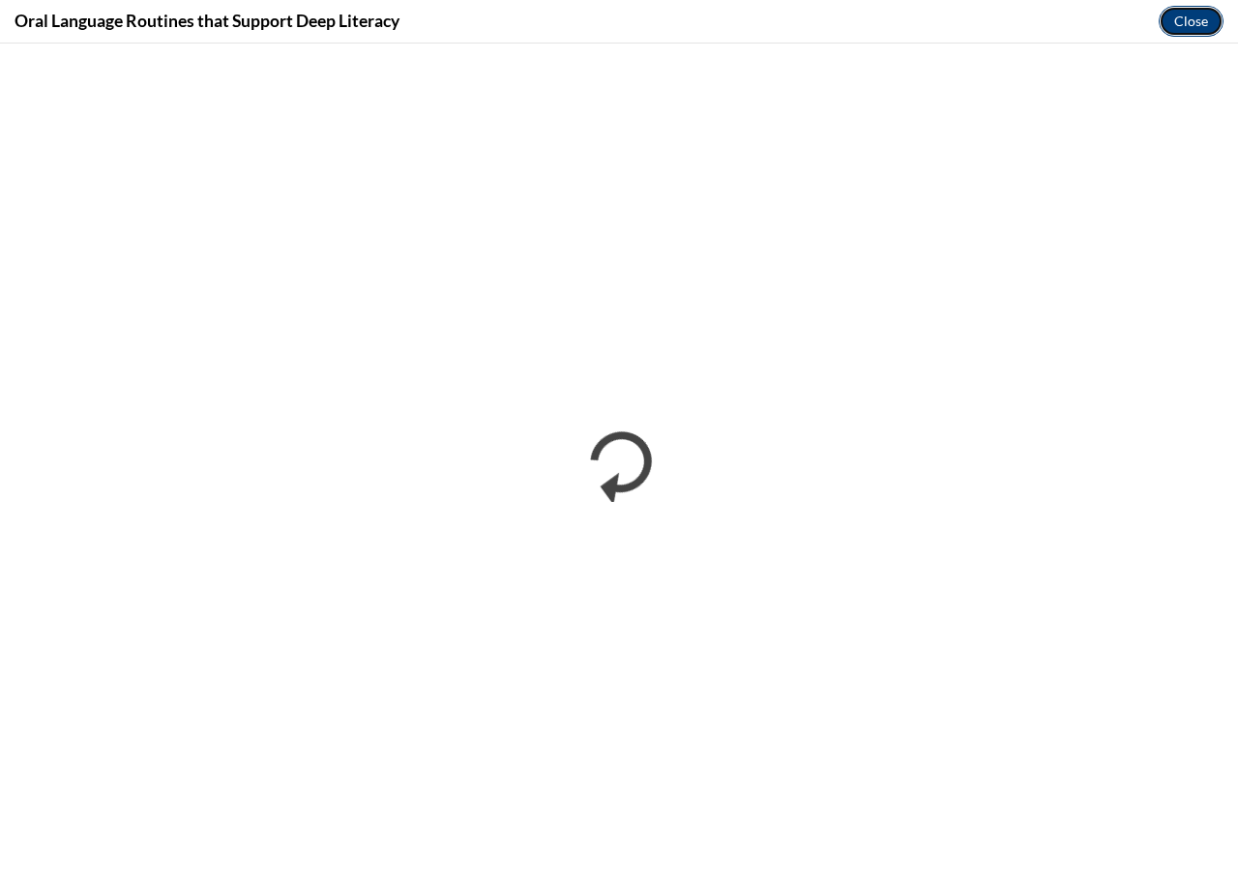
click at [682, 25] on button "Close" at bounding box center [1191, 21] width 65 height 31
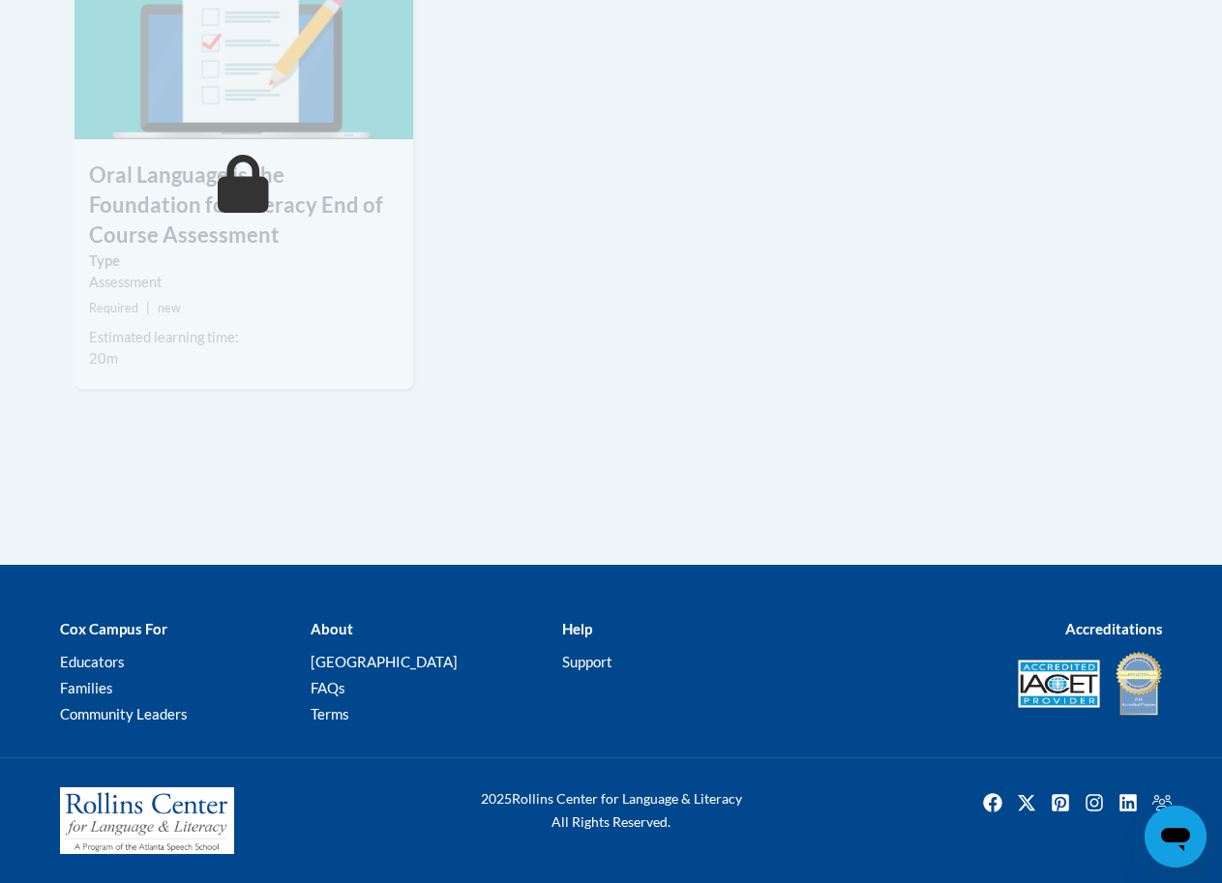
scroll to position [1548, 0]
